Goal: Task Accomplishment & Management: Use online tool/utility

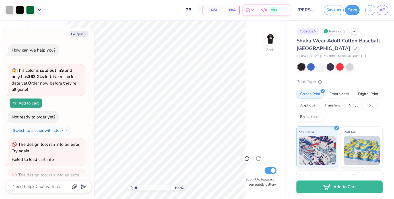
scroll to position [115, 0]
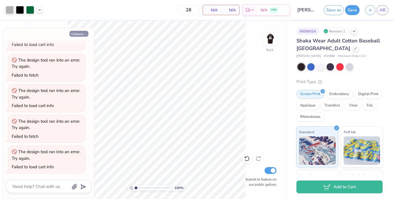
click at [84, 32] on button "Collapse" at bounding box center [78, 34] width 19 height 6
type textarea "x"
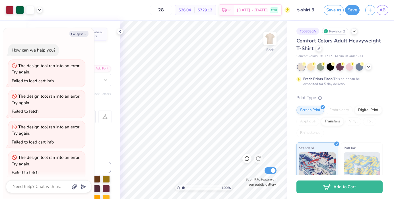
scroll to position [36, 0]
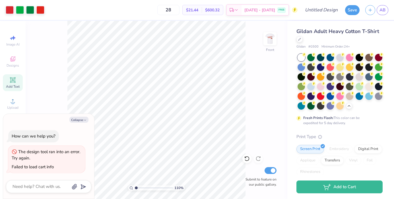
scroll to position [21, 0]
